Goal: Task Accomplishment & Management: Use online tool/utility

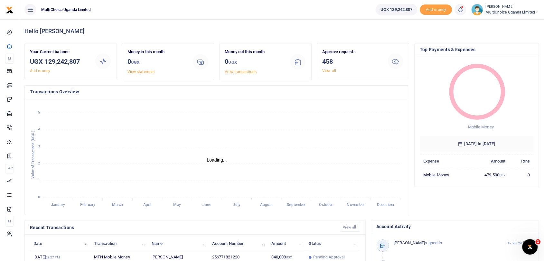
scroll to position [5, 5]
click at [328, 70] on link "View all" at bounding box center [329, 71] width 14 height 5
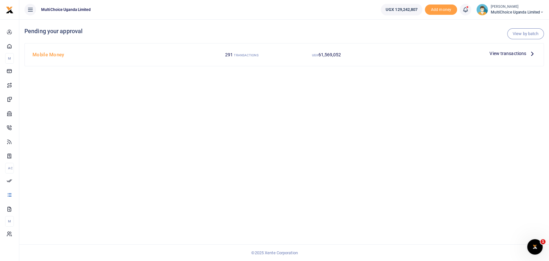
click at [514, 52] on span "View transactions" at bounding box center [508, 53] width 37 height 7
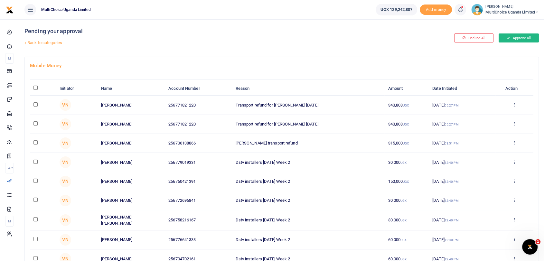
click at [516, 39] on button "Approve all" at bounding box center [519, 37] width 40 height 9
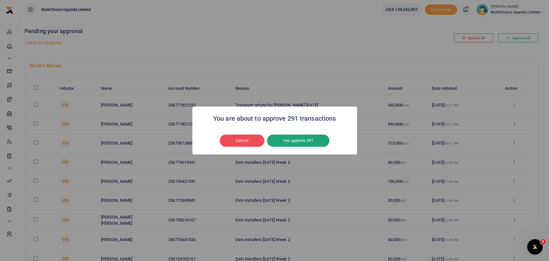
click at [289, 138] on button "Yes approve 291" at bounding box center [298, 141] width 62 height 12
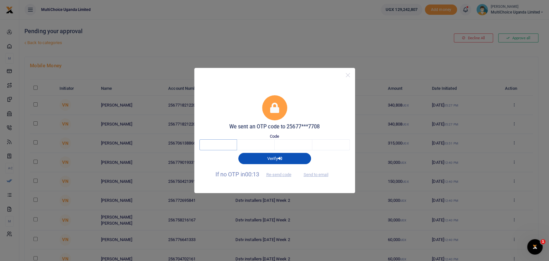
click at [229, 145] on input "text" at bounding box center [219, 144] width 38 height 11
type input "5"
type input "8"
type input "7"
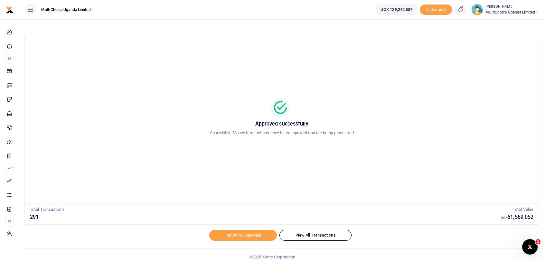
click at [499, 8] on small "[PERSON_NAME]" at bounding box center [511, 6] width 53 height 5
click at [519, 22] on link "Switch accounts" at bounding box center [509, 23] width 56 height 9
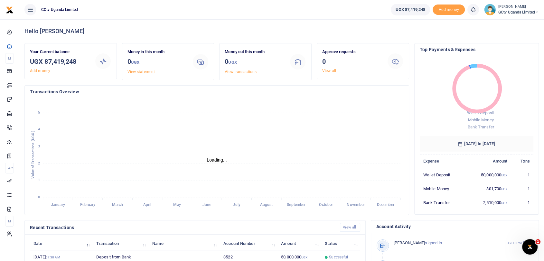
scroll to position [5, 5]
